Goal: Transaction & Acquisition: Register for event/course

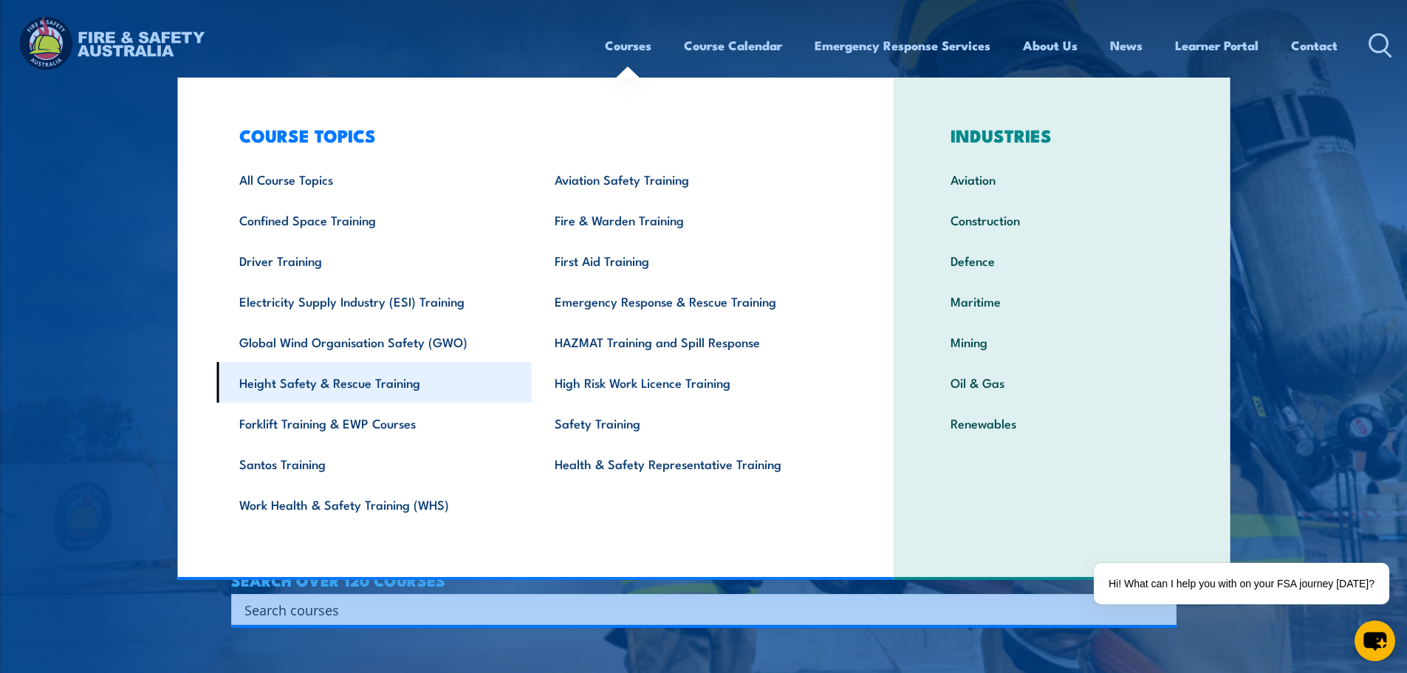
click at [290, 377] on link "Height Safety & Rescue Training" at bounding box center [373, 382] width 315 height 41
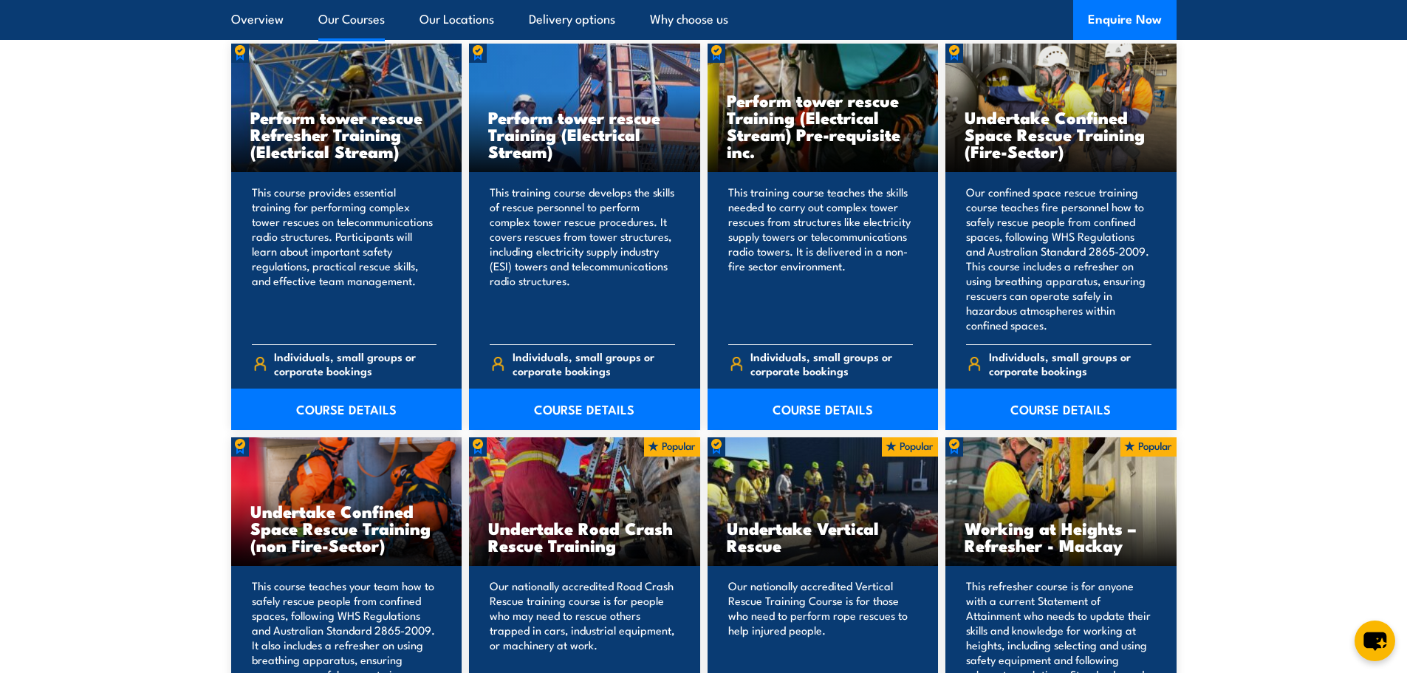
scroll to position [1181, 0]
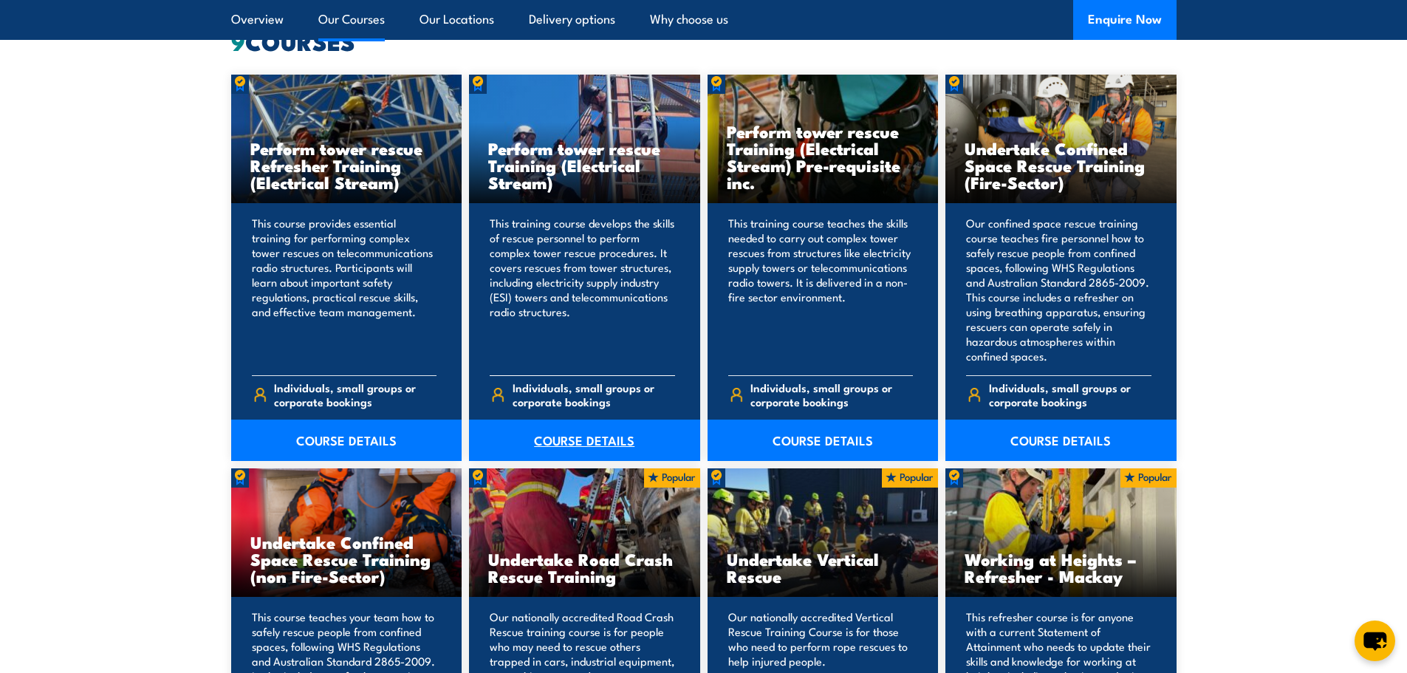
click at [574, 423] on link "COURSE DETAILS" at bounding box center [584, 439] width 231 height 41
click at [575, 433] on link "COURSE DETAILS" at bounding box center [584, 439] width 231 height 41
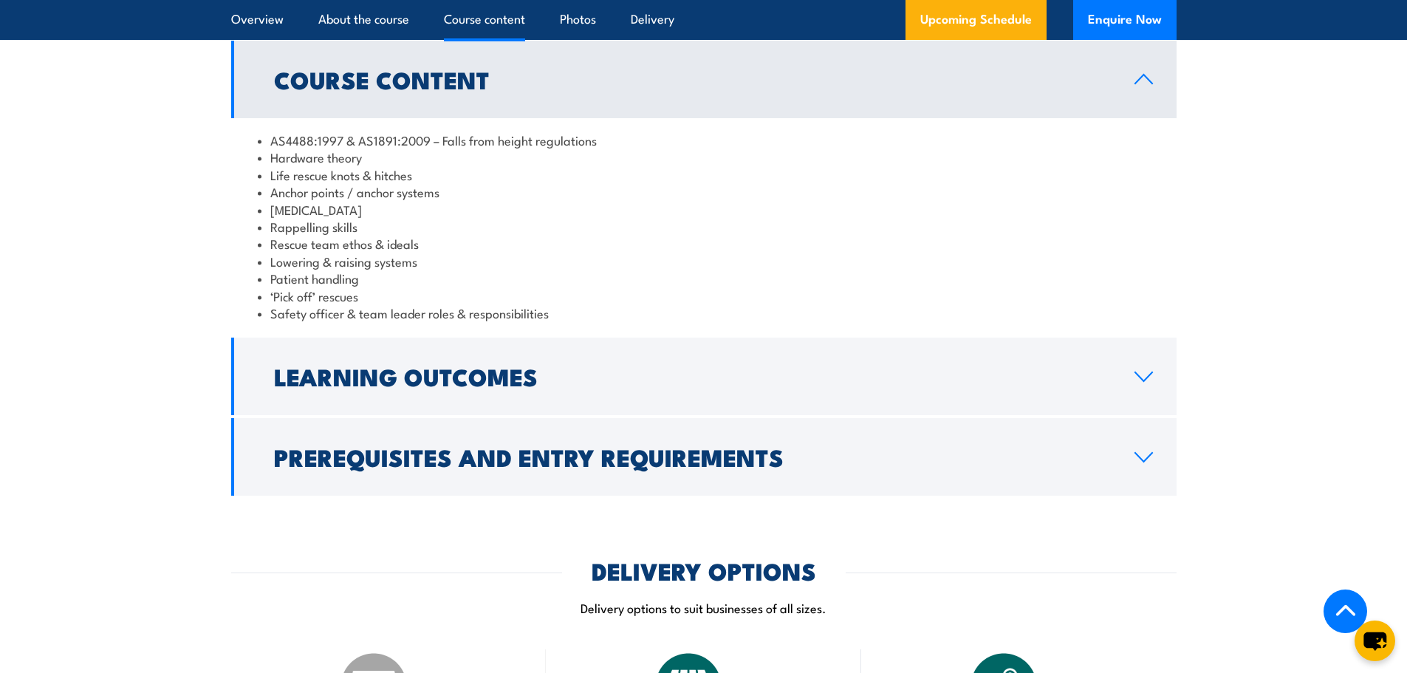
scroll to position [1411, 0]
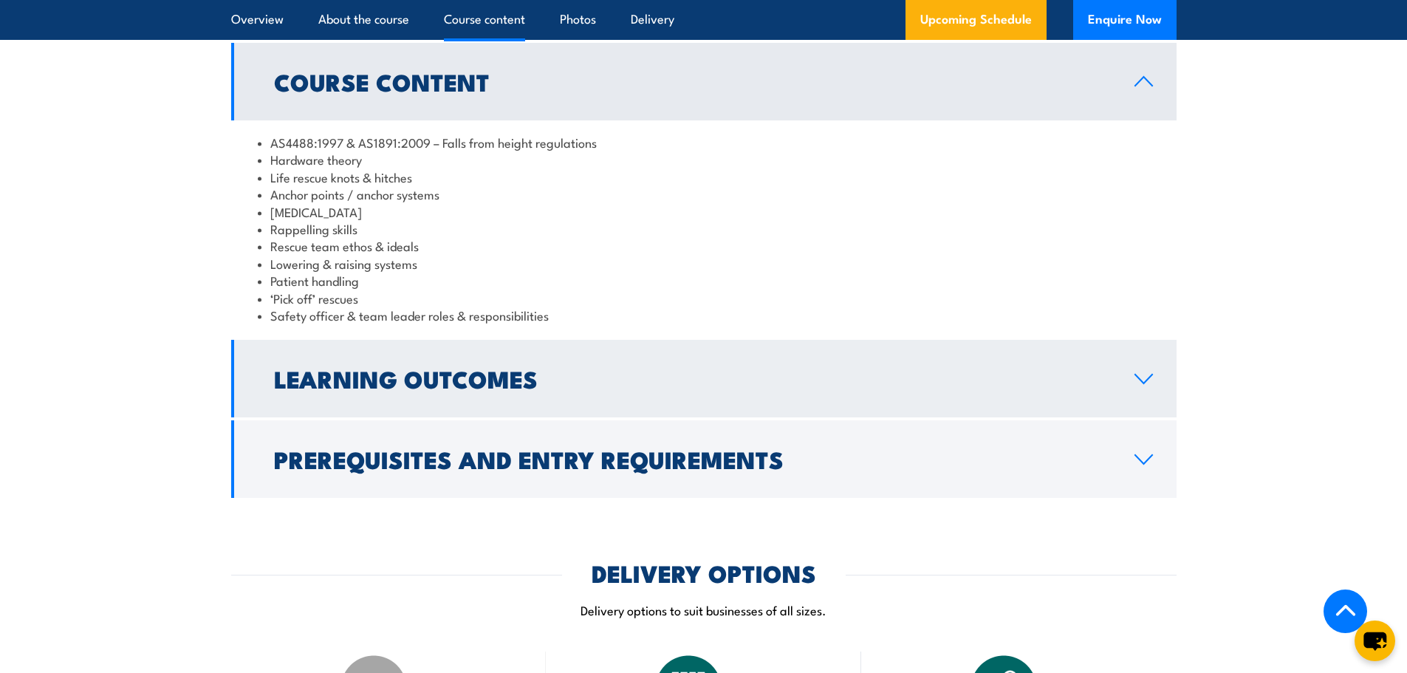
click at [476, 388] on h2 "Learning Outcomes" at bounding box center [692, 378] width 837 height 21
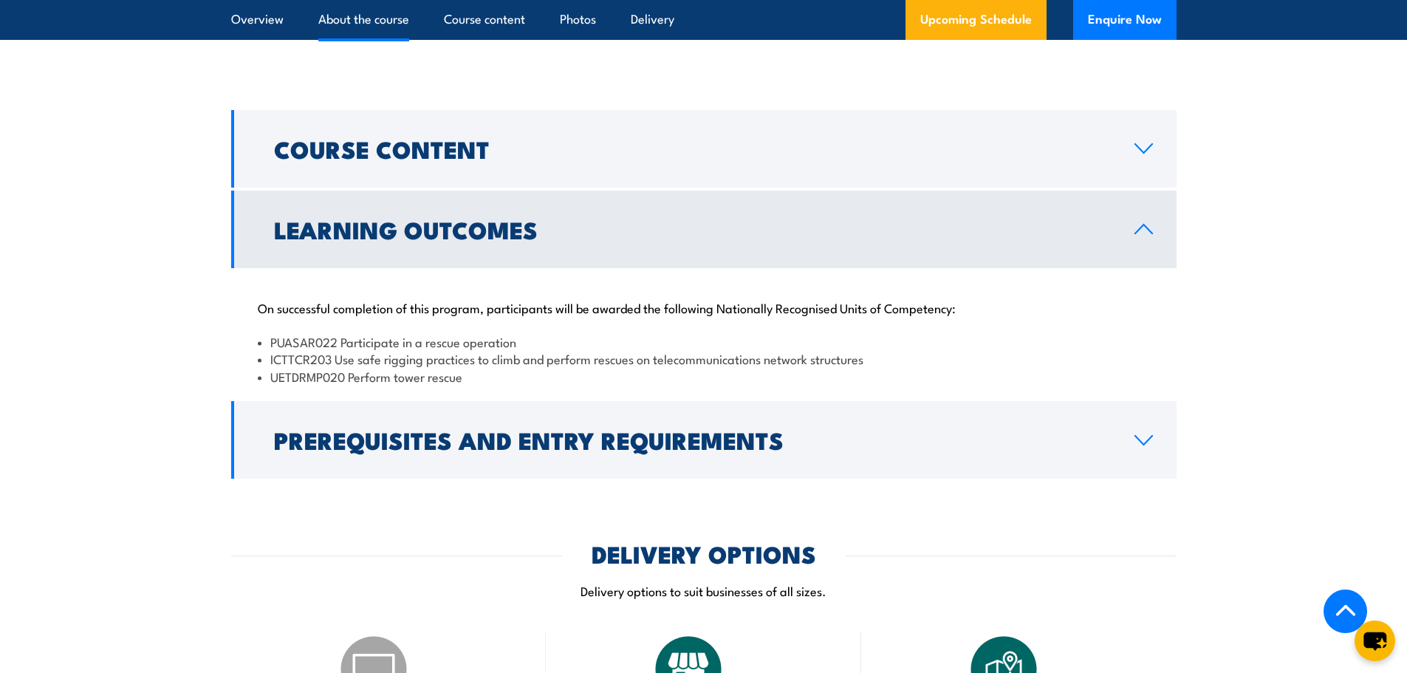
scroll to position [1190, 0]
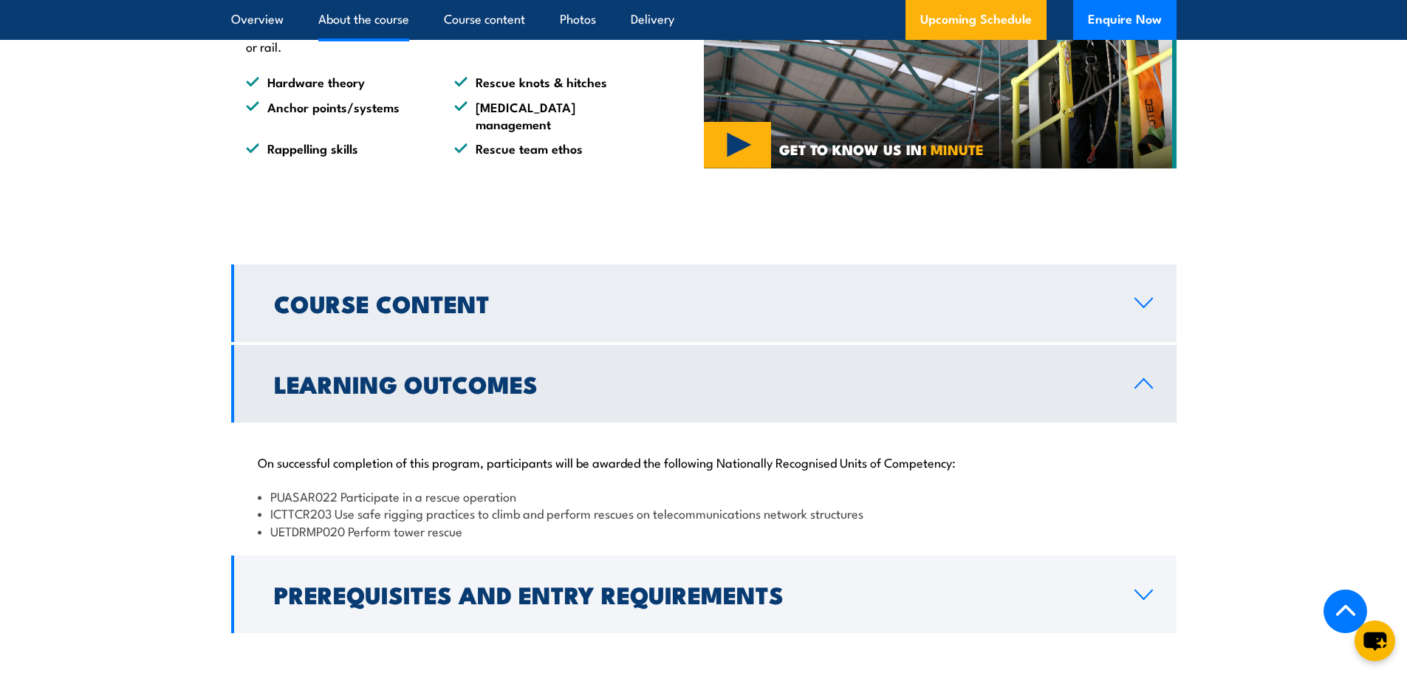
click at [321, 313] on h2 "Course Content" at bounding box center [692, 302] width 837 height 21
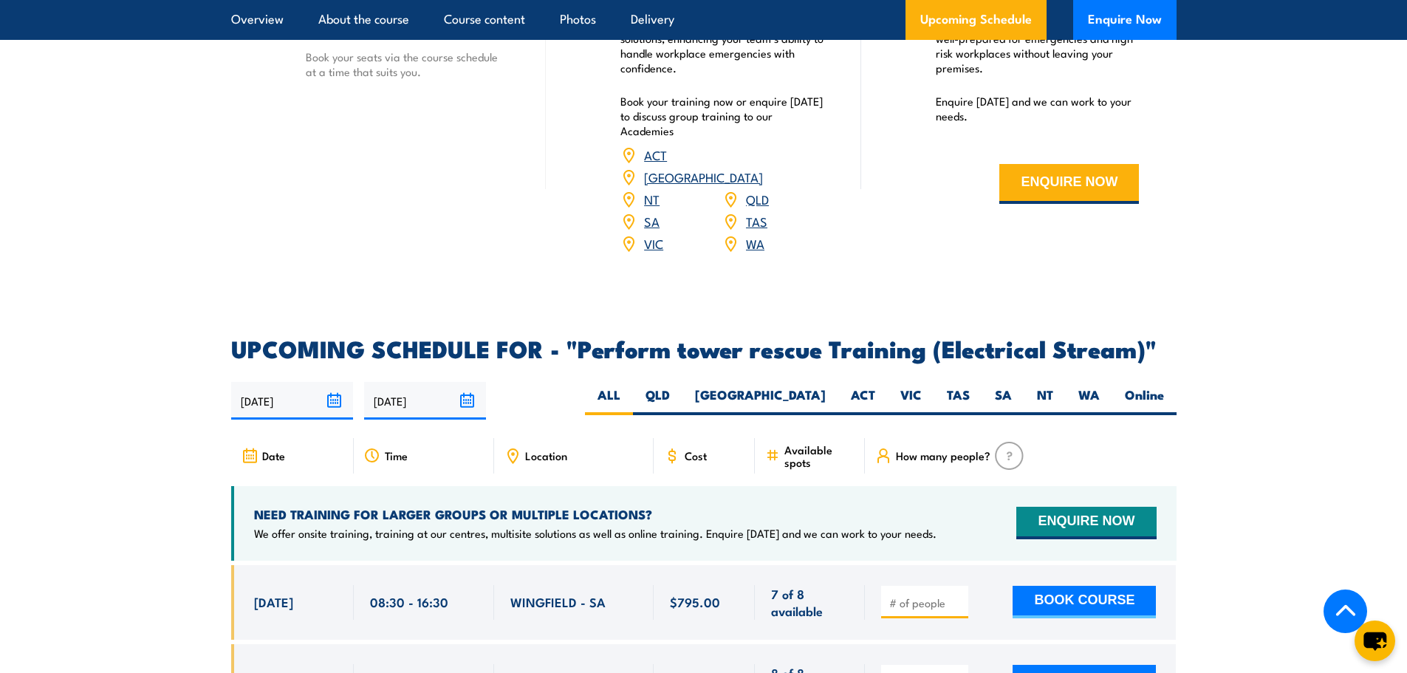
scroll to position [2519, 0]
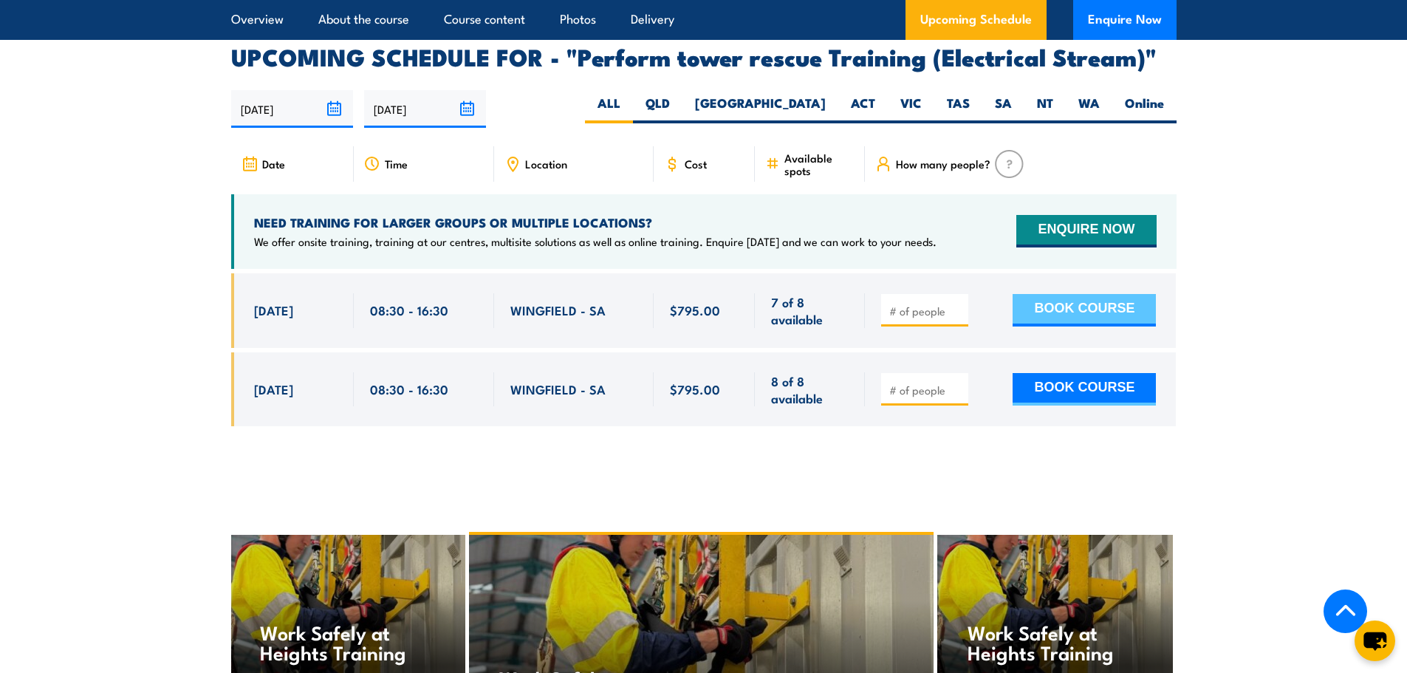
click at [1088, 313] on button "BOOK COURSE" at bounding box center [1083, 310] width 143 height 32
click at [975, 326] on div "BOOK COURSE" at bounding box center [1018, 310] width 275 height 35
click at [944, 318] on input "number" at bounding box center [926, 310] width 74 height 15
type input "1"
click at [954, 318] on input "1" at bounding box center [926, 310] width 74 height 15
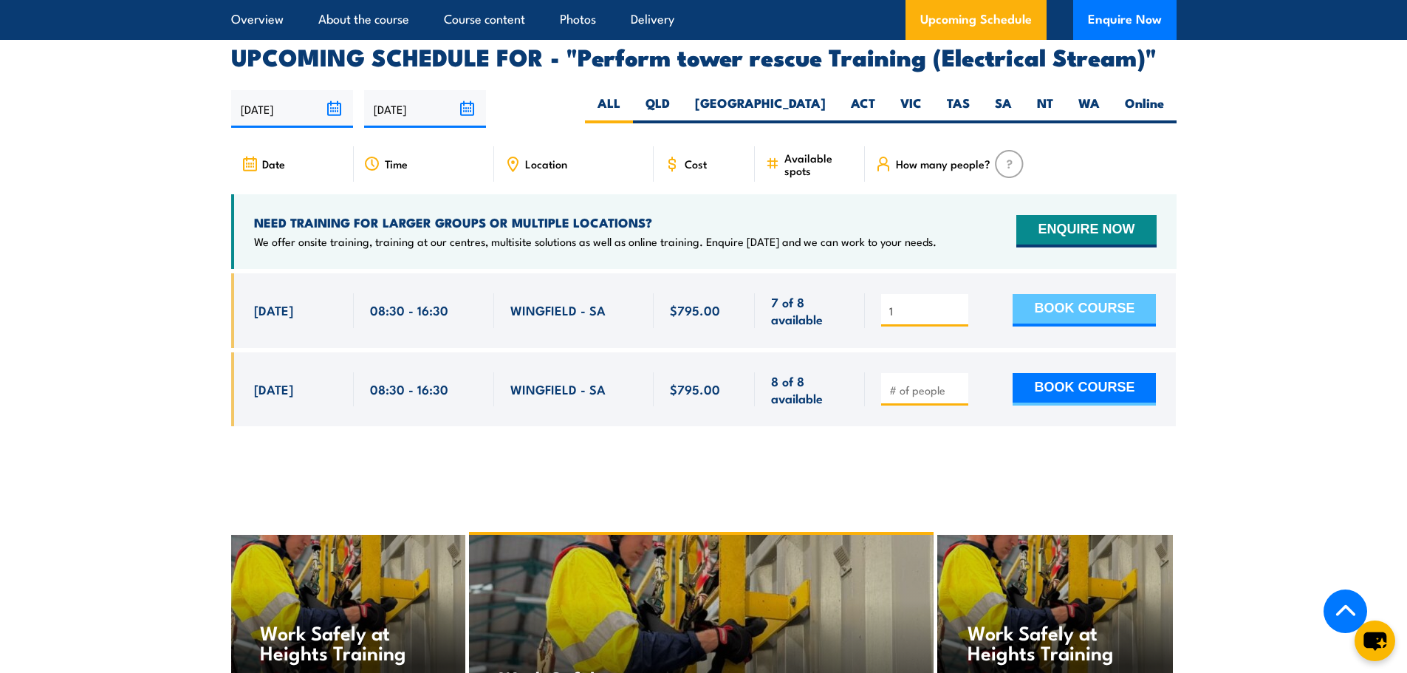
click at [1050, 325] on button "BOOK COURSE" at bounding box center [1083, 310] width 143 height 32
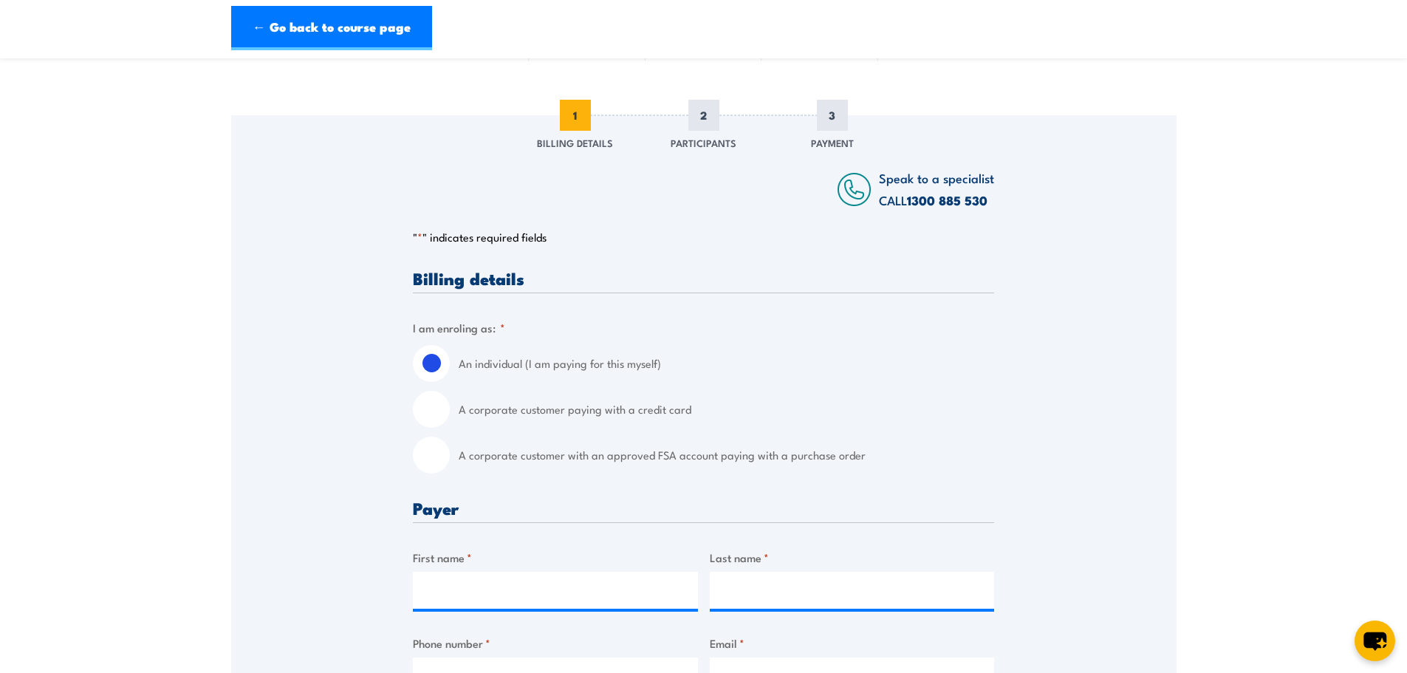
scroll to position [222, 0]
